Goal: Information Seeking & Learning: Find specific fact

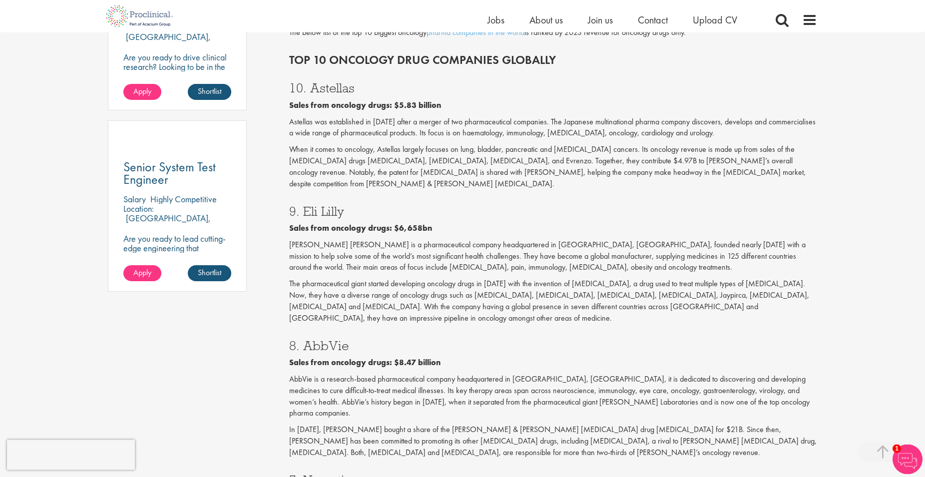
scroll to position [649, 0]
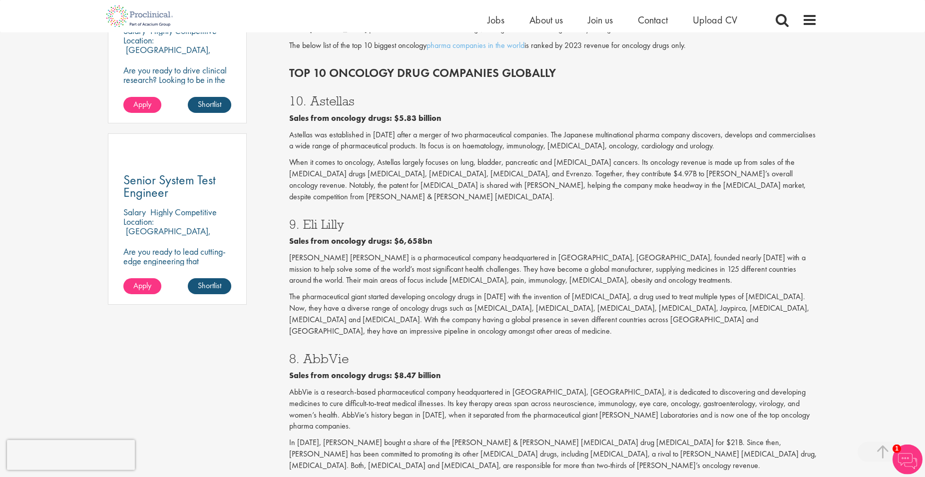
drag, startPoint x: 312, startPoint y: 91, endPoint x: 357, endPoint y: 91, distance: 45.0
click at [357, 94] on h3 "10. Astellas" at bounding box center [553, 100] width 529 height 13
copy h3 "Astellas"
drag, startPoint x: 680, startPoint y: 175, endPoint x: 613, endPoint y: 169, distance: 66.7
click at [613, 169] on p "When it comes to oncology, Astellas largely focuses on lung, bladder, pancreati…" at bounding box center [553, 179] width 529 height 45
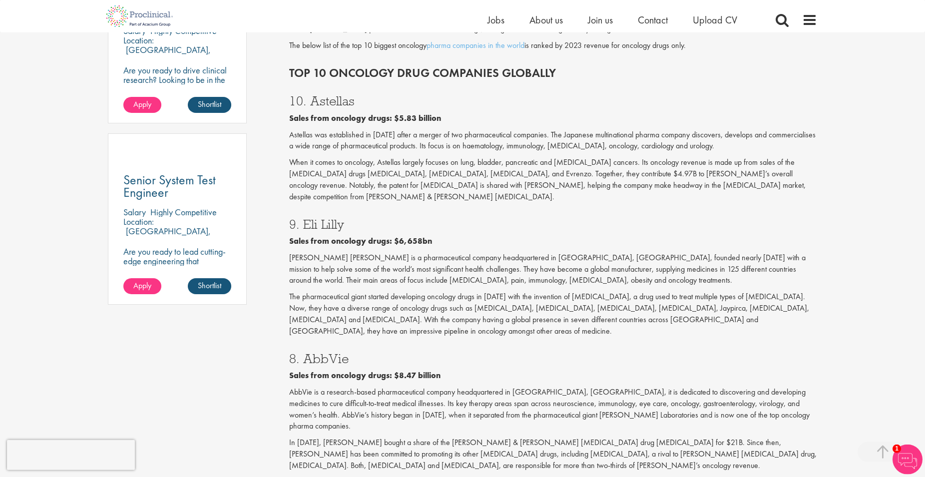
click at [657, 176] on p "When it comes to oncology, Astellas largely focuses on lung, bladder, pancreati…" at bounding box center [553, 179] width 529 height 45
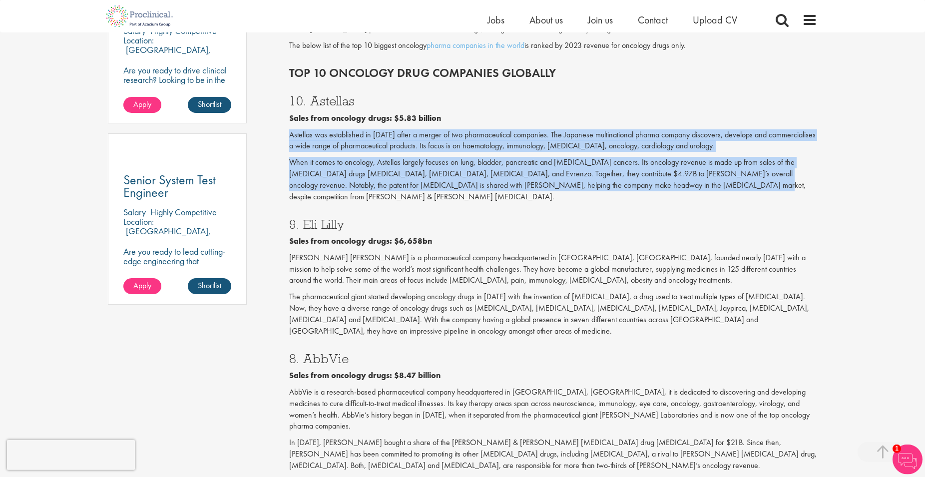
drag, startPoint x: 657, startPoint y: 176, endPoint x: 286, endPoint y: 126, distance: 374.6
click at [286, 126] on div "10. Astellas Sales from oncology drugs: $5.83 billion Astellas was established …" at bounding box center [554, 145] width 544 height 123
copy div "Astellas was established in [DATE] after a merger of two pharmaceutical compani…"
click at [523, 157] on p "When it comes to oncology, Astellas largely focuses on lung, bladder, pancreati…" at bounding box center [553, 179] width 529 height 45
drag, startPoint x: 639, startPoint y: 177, endPoint x: 289, endPoint y: 125, distance: 353.5
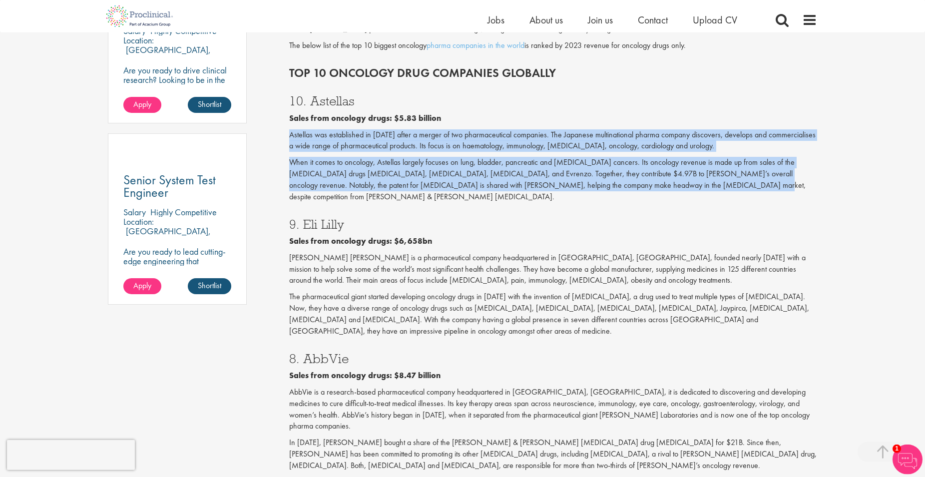
click at [289, 125] on div "10. Astellas Sales from oncology drugs: $5.83 billion Astellas was established …" at bounding box center [554, 145] width 544 height 123
copy div "Astellas was established in [DATE] after a merger of two pharmaceutical compani…"
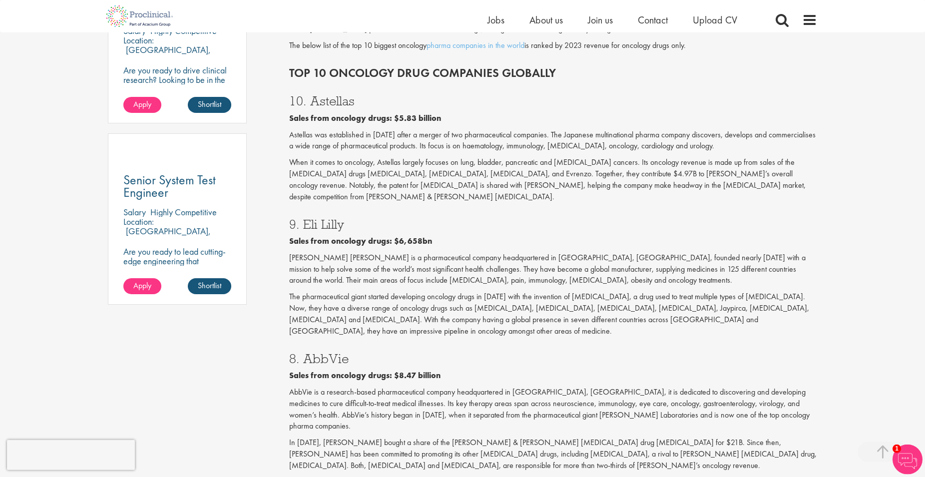
click at [608, 84] on div "10. Astellas Sales from oncology drugs: $5.83 billion Astellas was established …" at bounding box center [554, 145] width 544 height 123
